Goal: Task Accomplishment & Management: Manage account settings

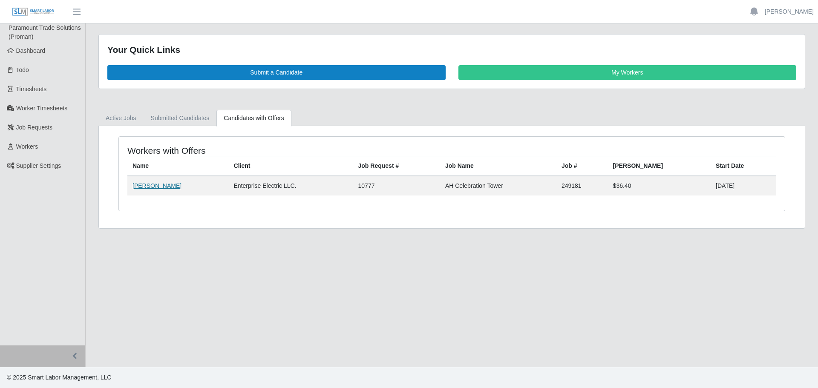
click at [143, 188] on link "[PERSON_NAME]" at bounding box center [156, 185] width 49 height 7
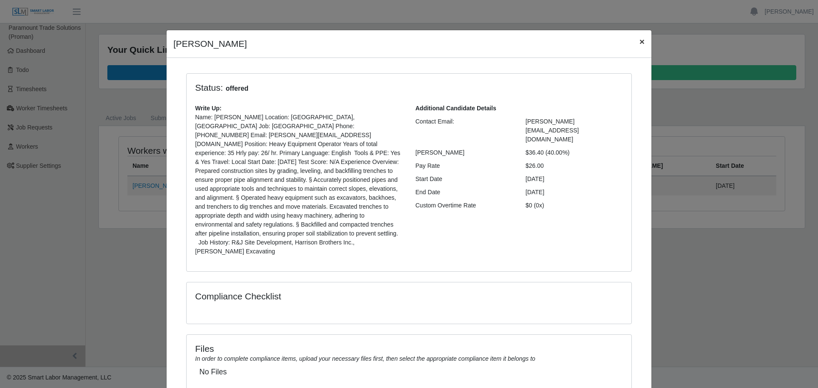
click at [640, 40] on span "×" at bounding box center [641, 42] width 5 height 10
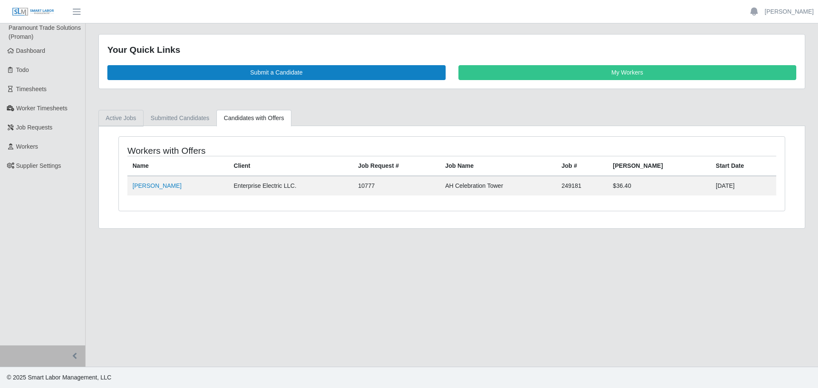
click at [127, 112] on link "Active Jobs" at bounding box center [120, 118] width 45 height 17
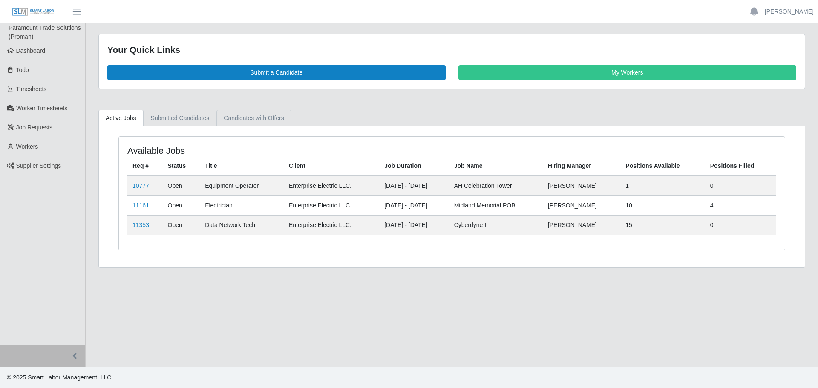
click at [279, 116] on link "Candidates with Offers" at bounding box center [253, 118] width 75 height 17
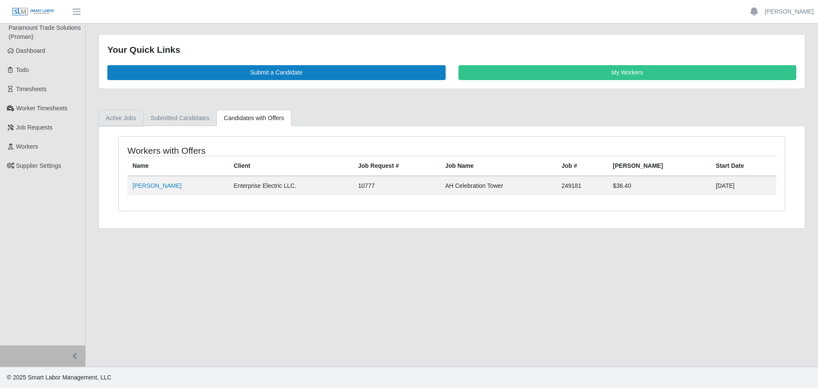
click at [109, 121] on link "Active Jobs" at bounding box center [120, 118] width 45 height 17
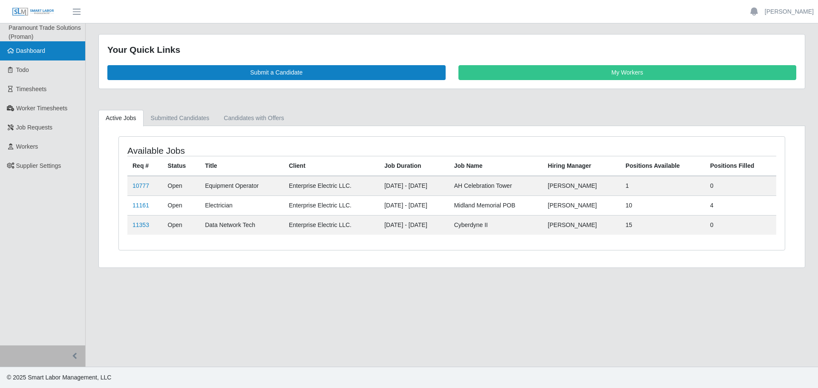
click at [22, 59] on link "Dashboard" at bounding box center [42, 50] width 85 height 19
click at [22, 54] on span "Dashboard" at bounding box center [30, 50] width 29 height 7
click at [143, 221] on link "11353" at bounding box center [140, 224] width 17 height 7
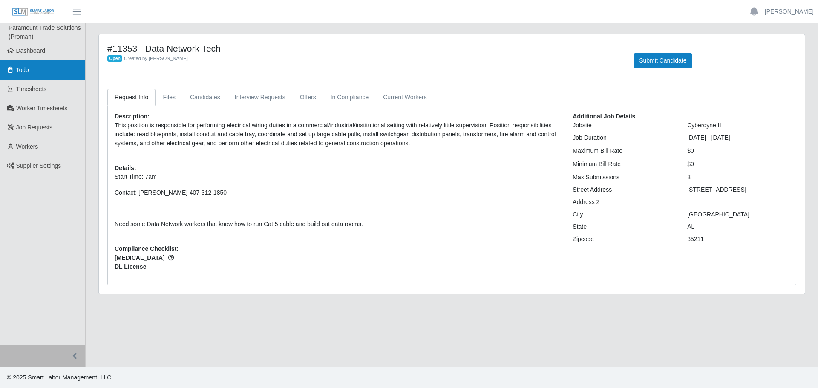
click at [45, 67] on link "Todo" at bounding box center [42, 69] width 85 height 19
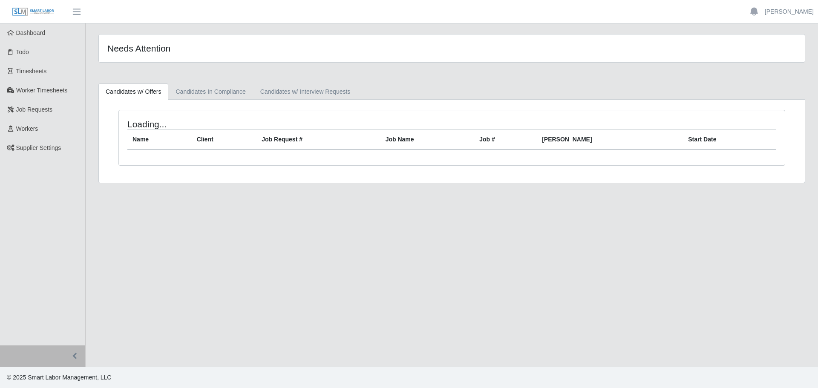
click at [26, 35] on span "Dashboard" at bounding box center [30, 32] width 29 height 7
